Goal: Ask a question

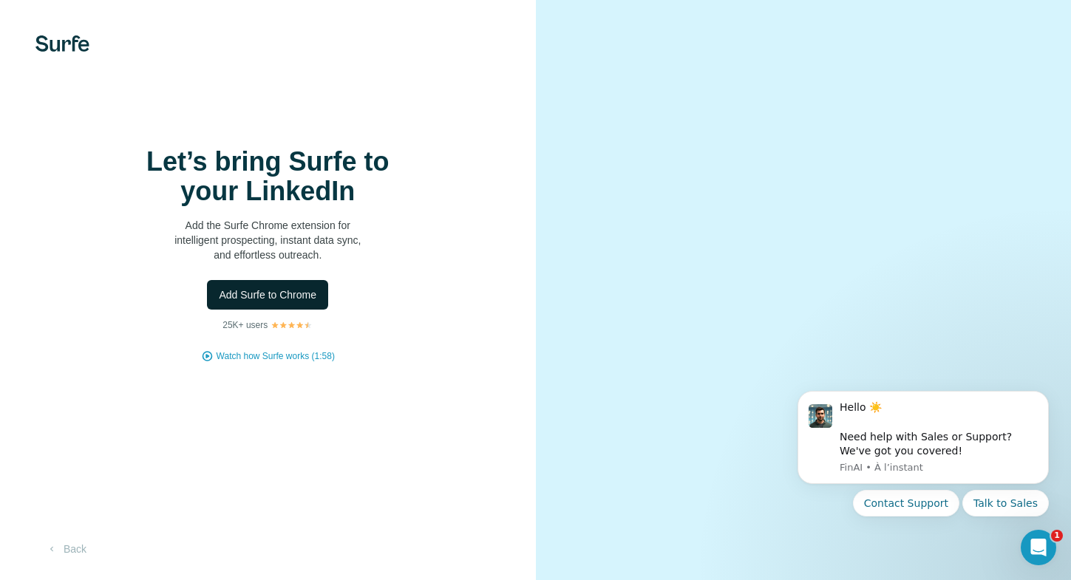
click at [273, 288] on span "Add Surfe to Chrome" at bounding box center [268, 295] width 98 height 15
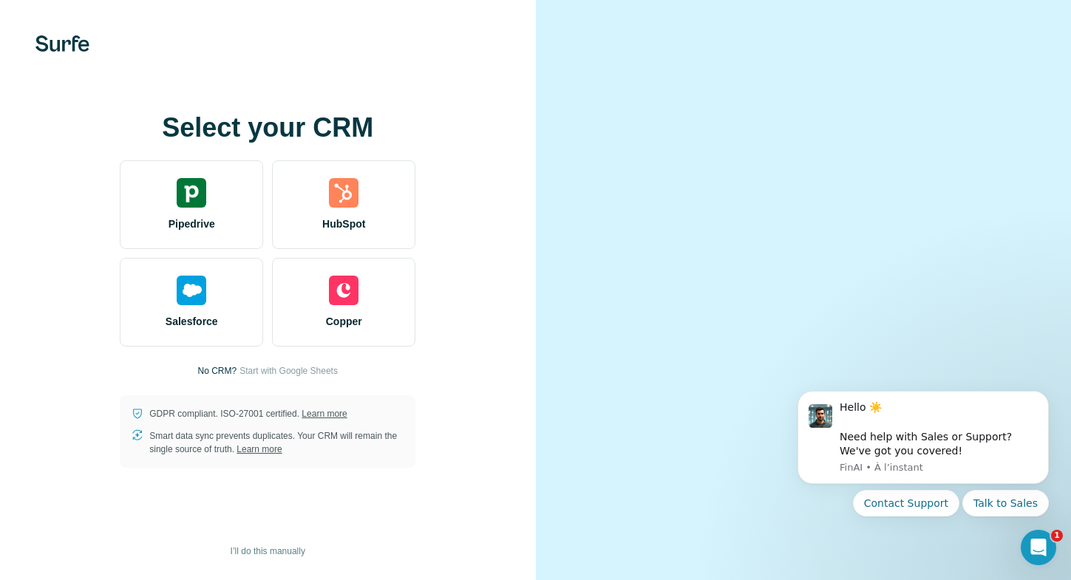
click at [1020, 177] on video at bounding box center [803, 290] width 453 height 226
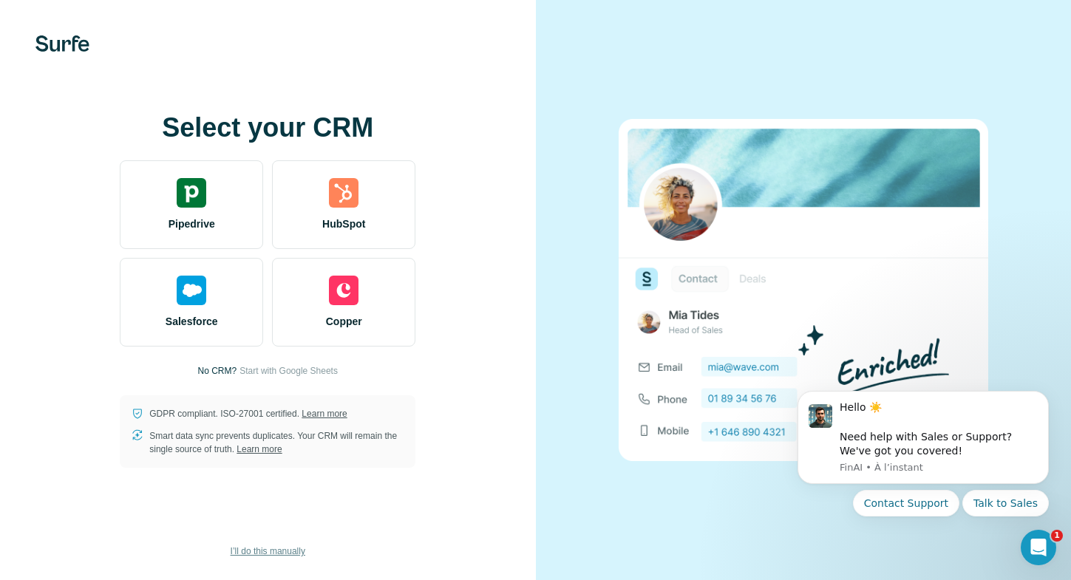
click at [265, 550] on span "I’ll do this manually" at bounding box center [268, 551] width 75 height 13
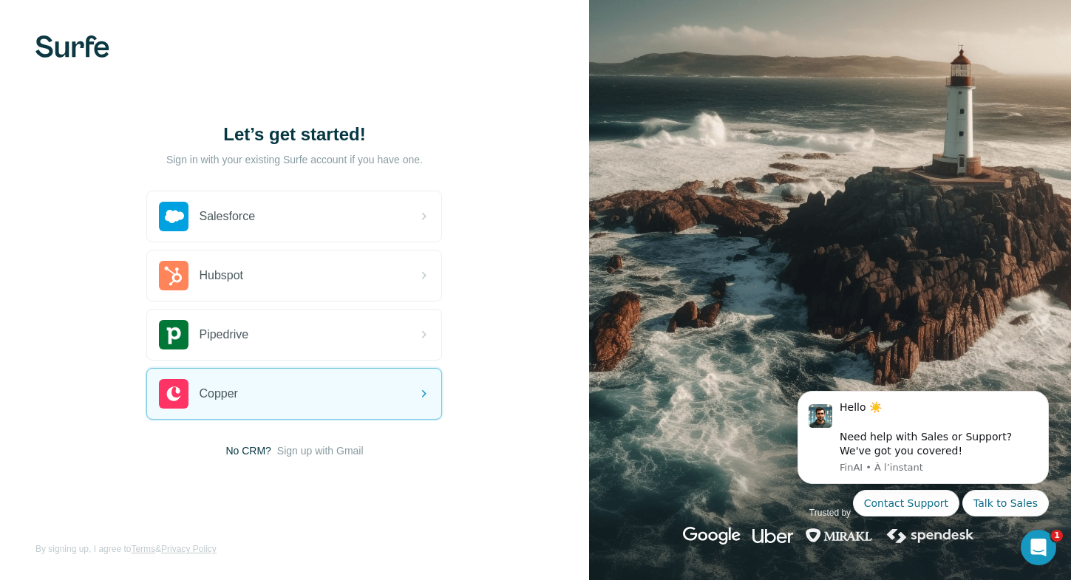
click at [312, 450] on span "Sign up with Gmail" at bounding box center [320, 451] width 87 height 15
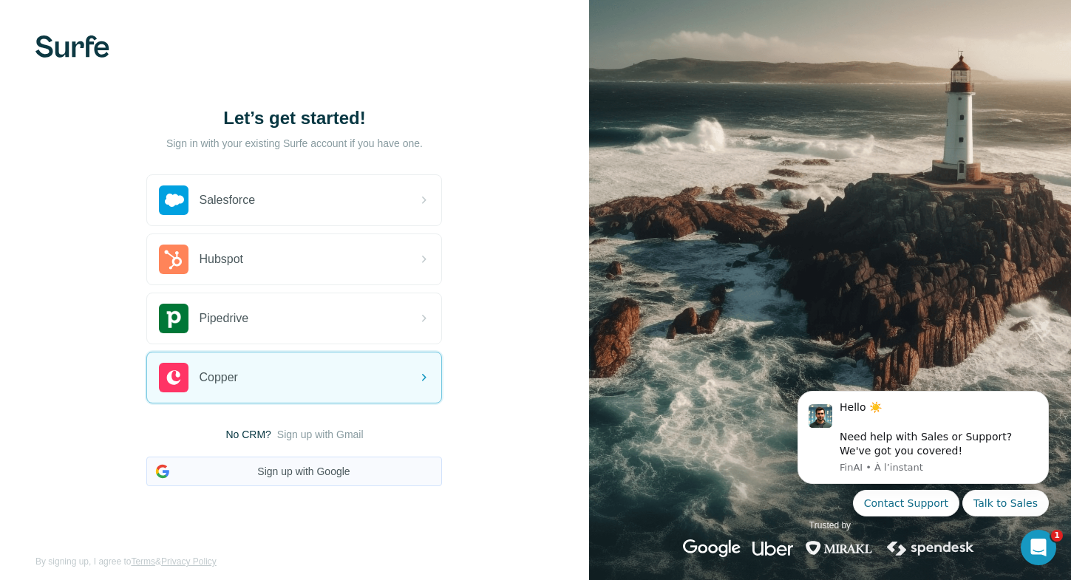
click at [308, 464] on button "Sign up with Google" at bounding box center [294, 472] width 296 height 30
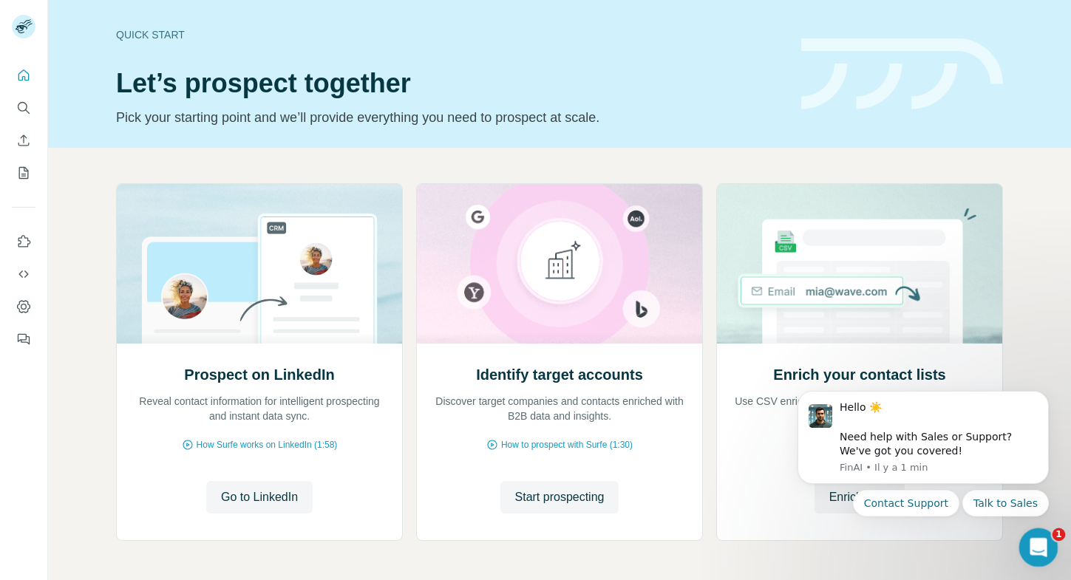
click at [1034, 551] on icon "Ouvrir le Messenger Intercom" at bounding box center [1037, 546] width 24 height 24
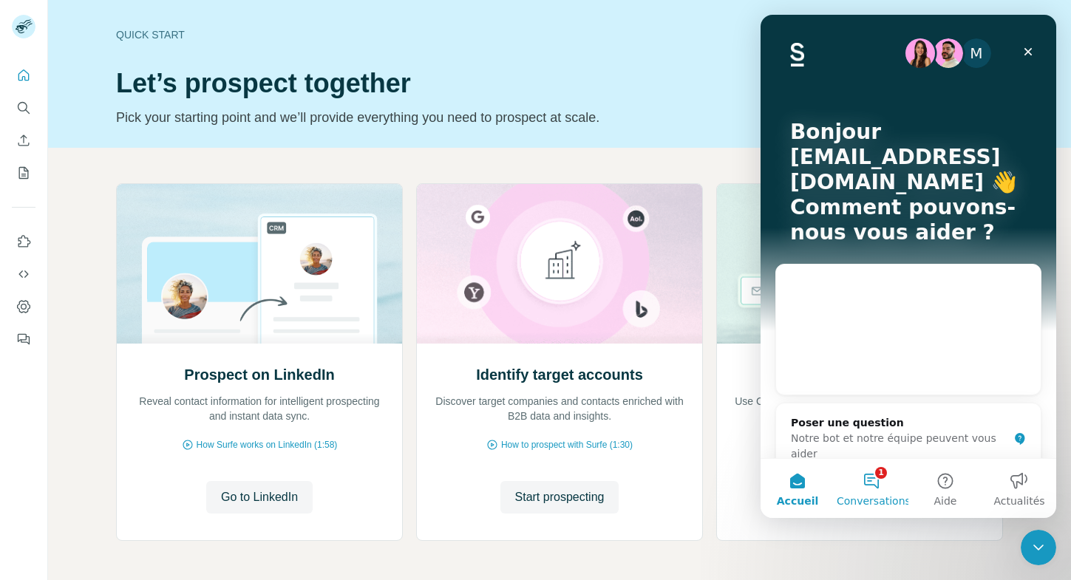
click at [880, 492] on button "1 Conversations" at bounding box center [872, 488] width 74 height 59
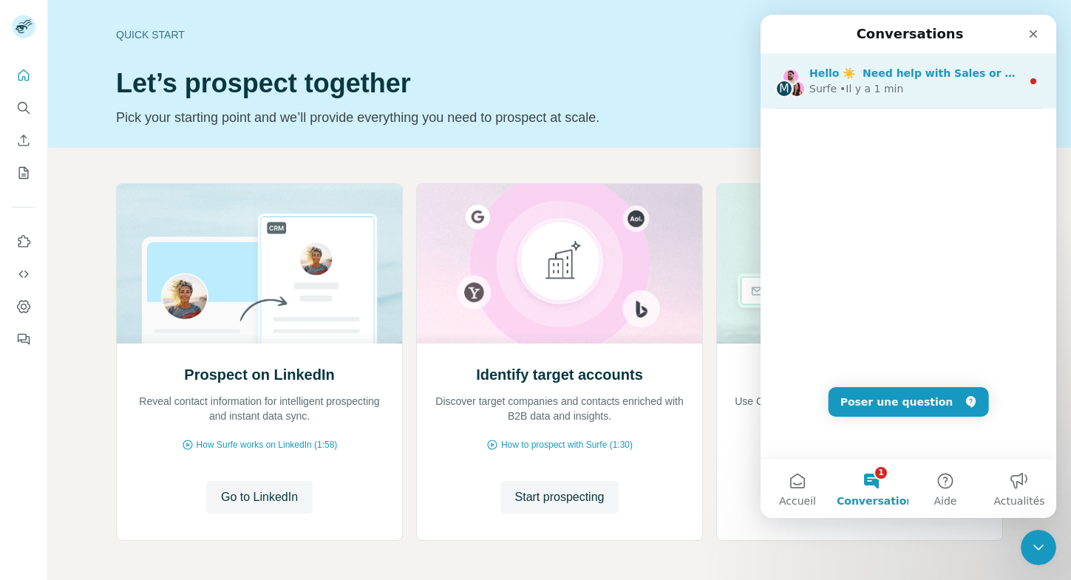
click at [930, 85] on div "Surfe • Il y a 1 min" at bounding box center [916, 89] width 212 height 16
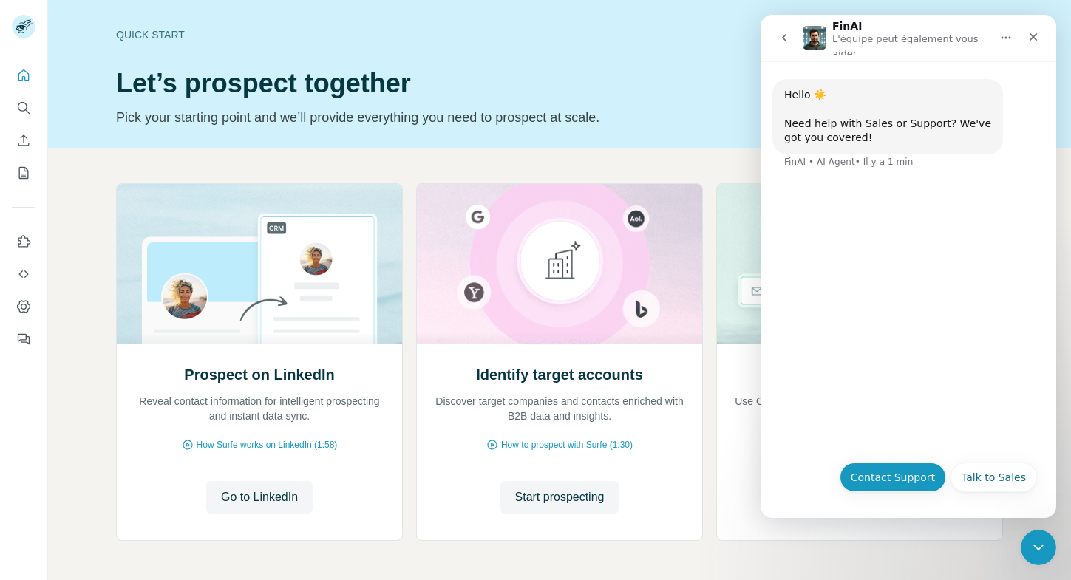
click at [877, 472] on button "Contact Support" at bounding box center [893, 478] width 106 height 30
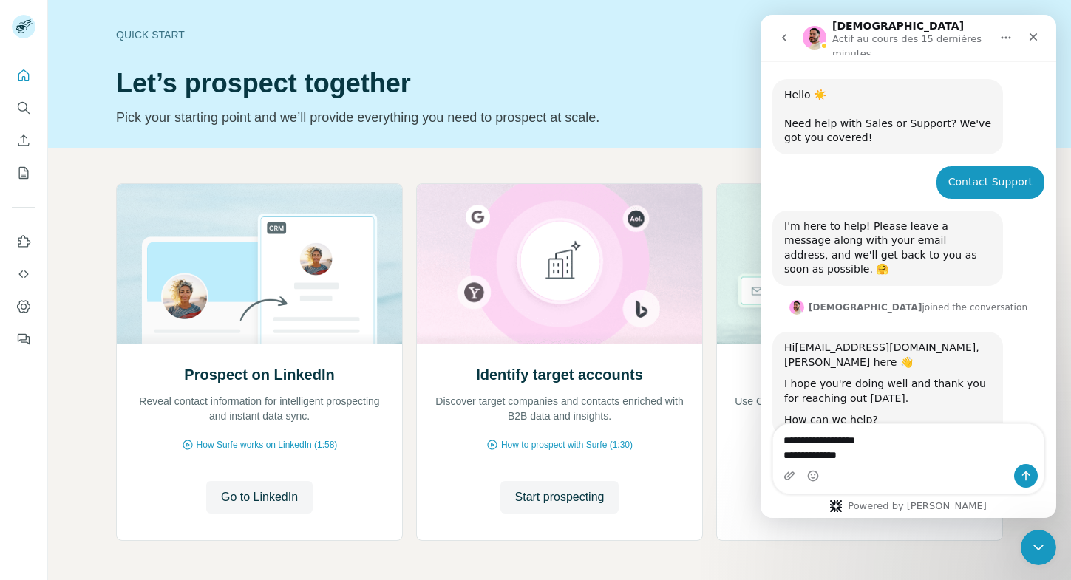
scroll to position [14, 0]
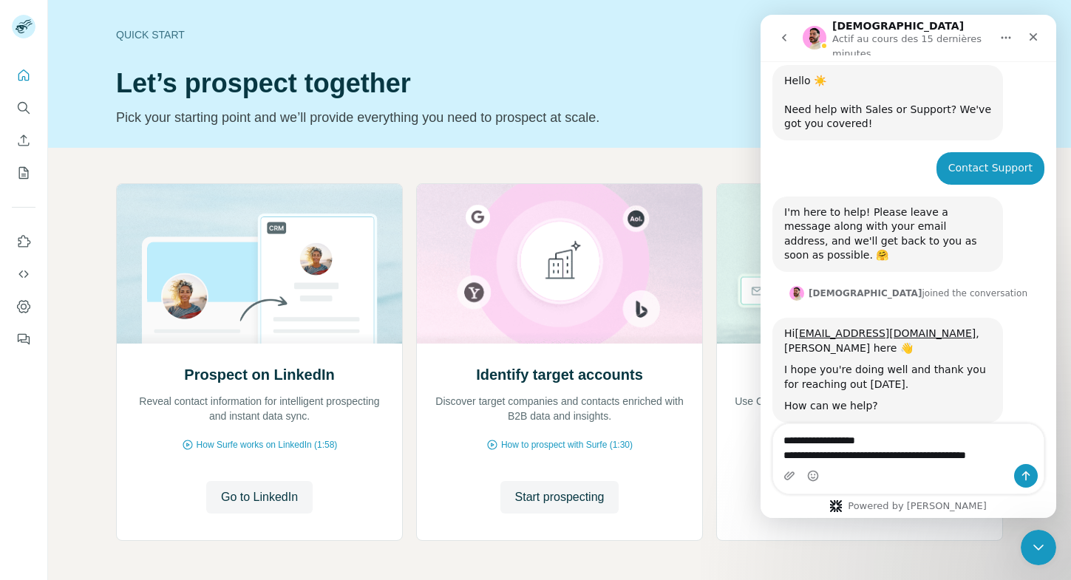
type textarea "**********"
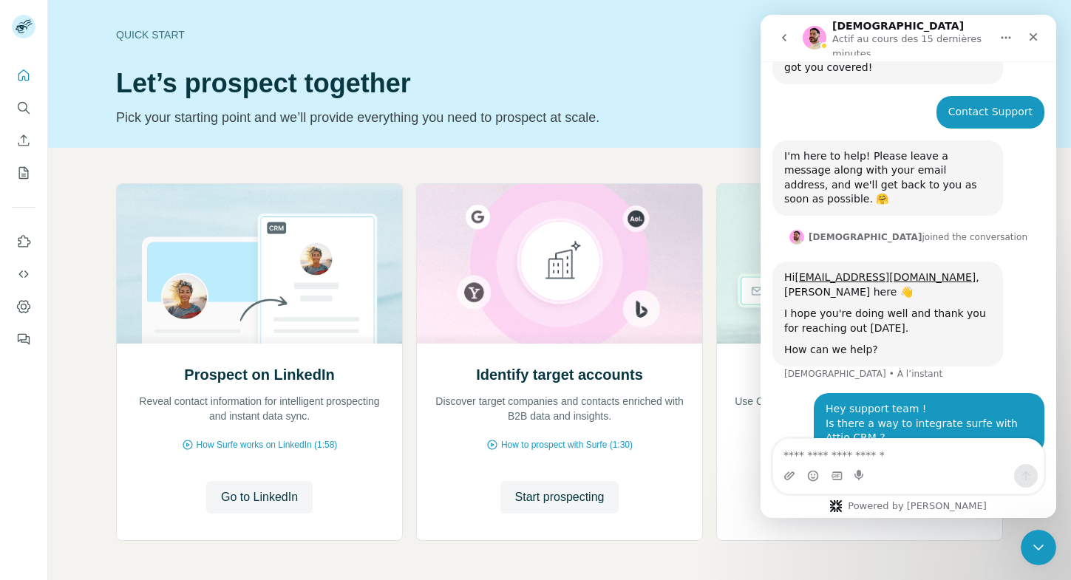
scroll to position [72, 0]
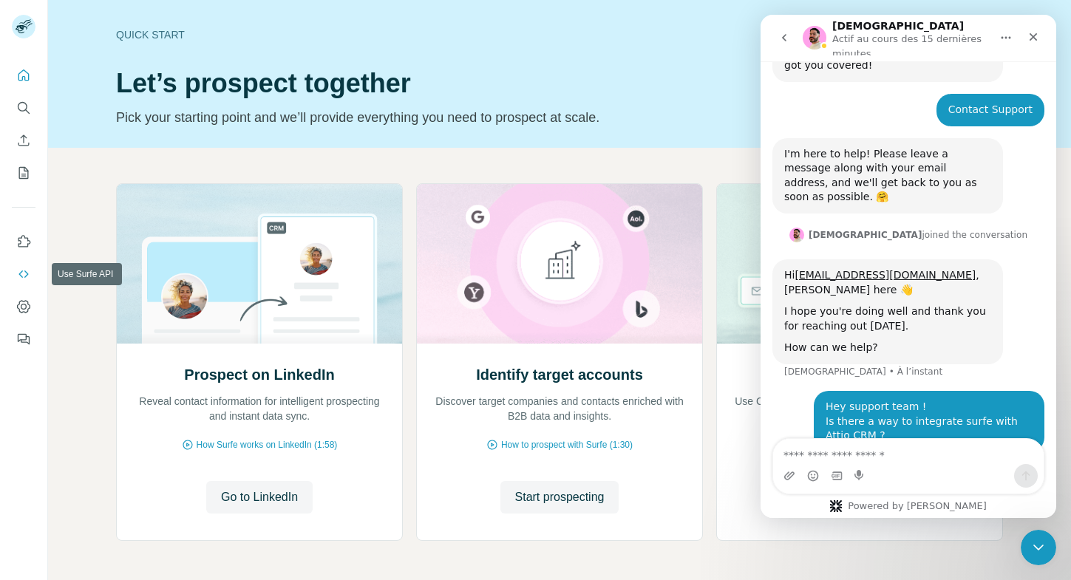
click at [24, 265] on button "Use Surfe API" at bounding box center [24, 274] width 24 height 27
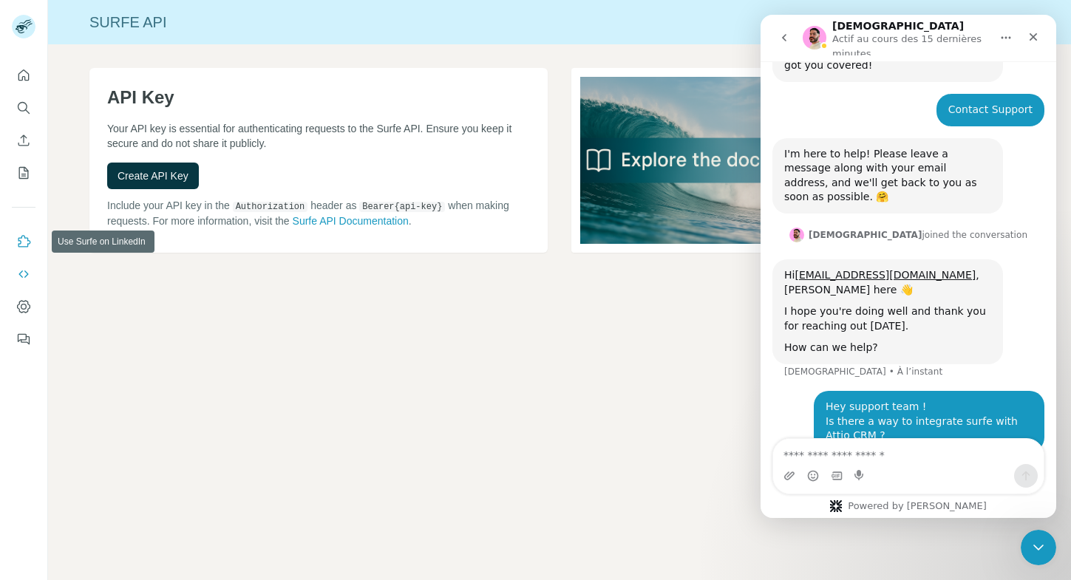
click at [20, 230] on button "Use Surfe on LinkedIn" at bounding box center [24, 241] width 24 height 27
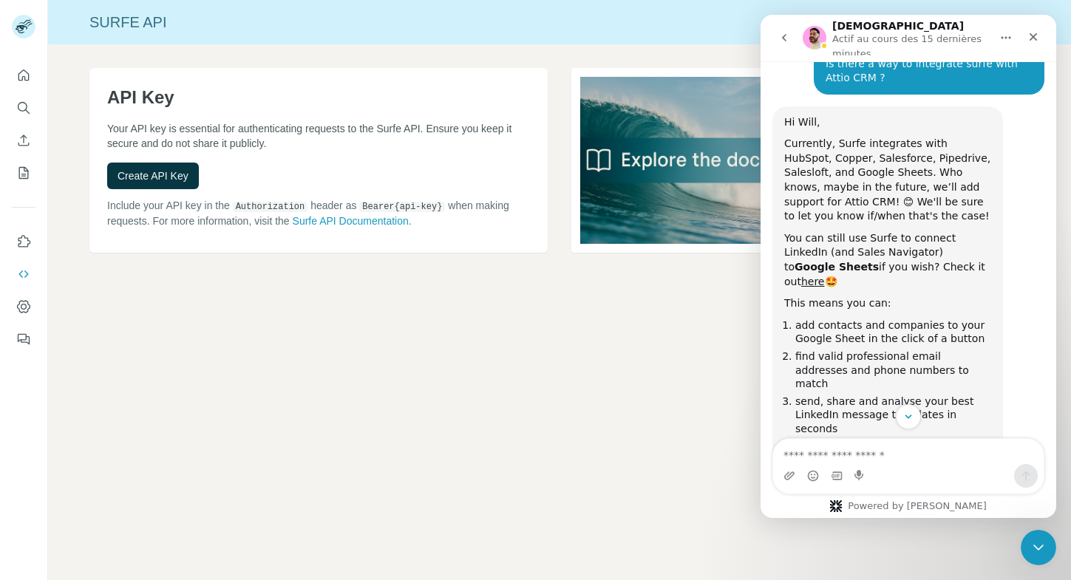
scroll to position [485, 0]
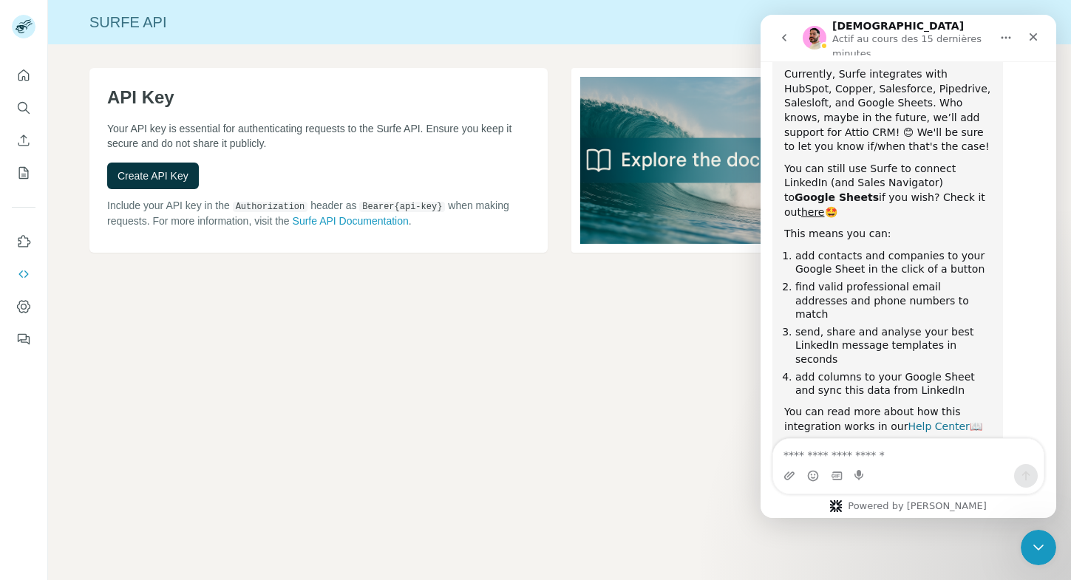
click at [921, 421] on link "Help Center" at bounding box center [939, 427] width 62 height 12
